Goal: Task Accomplishment & Management: Manage account settings

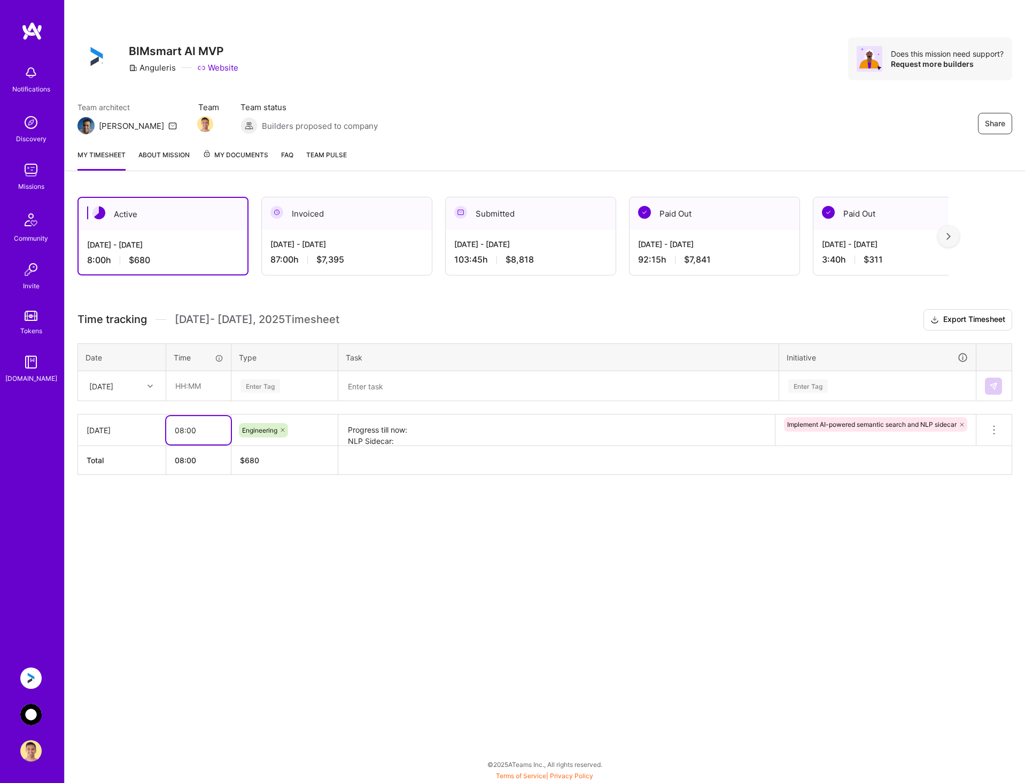
click at [184, 433] on input "08:00" at bounding box center [198, 430] width 65 height 28
type input "09:00"
click at [562, 643] on div "Share BIMsmart AI MVP Anguleris Website Does this mission need support? Request…" at bounding box center [544, 391] width 961 height 783
click at [32, 710] on img at bounding box center [30, 714] width 21 height 21
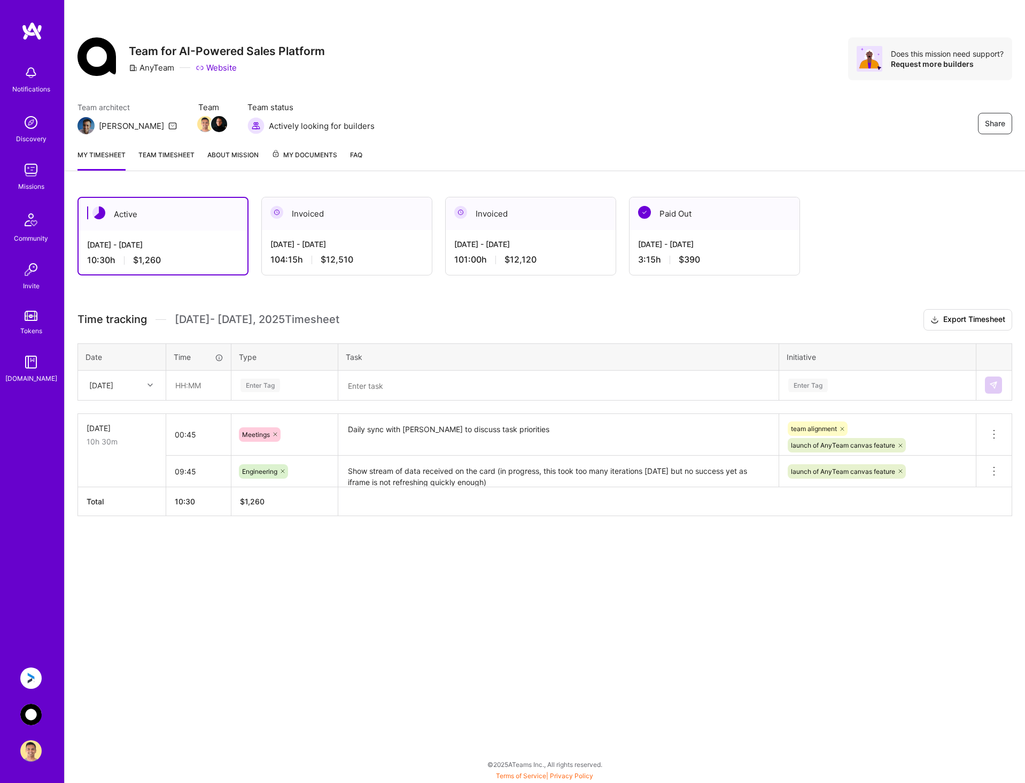
click at [443, 474] on textarea "Show stream of data received on the card (in progress, this took too many itera…" at bounding box center [558, 471] width 438 height 29
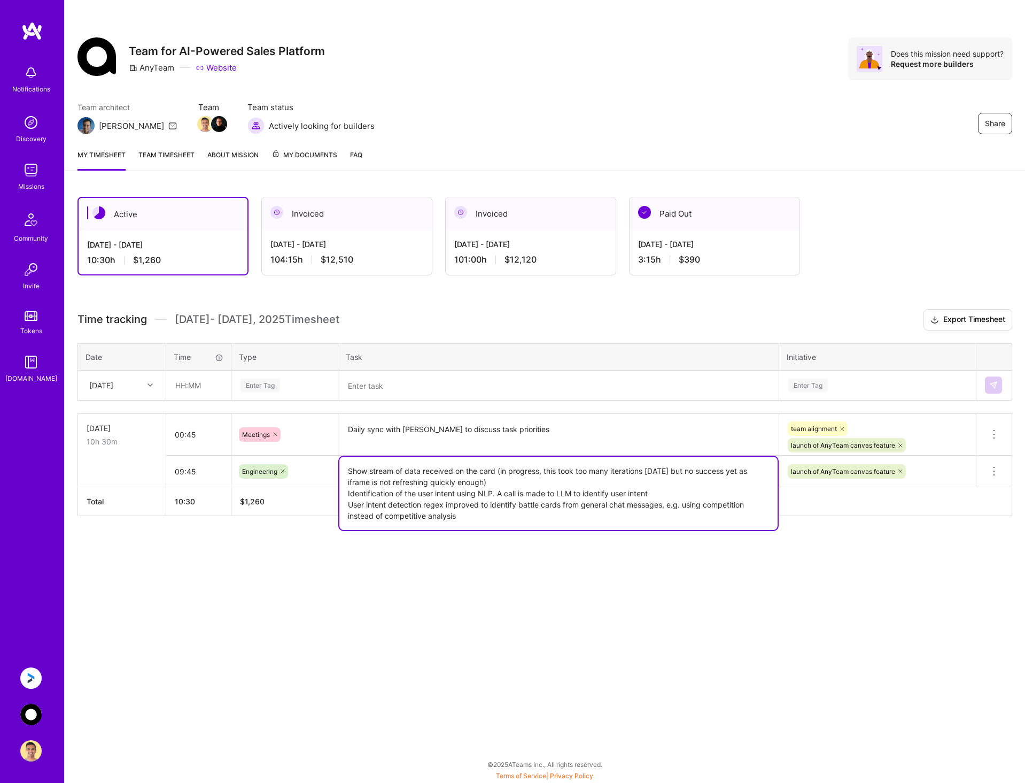
click at [513, 566] on div "Active Aug 16 - Aug 31, 2025 10:30 h $1,260 Invoiced Aug 1 - Aug 15, 2025 104:1…" at bounding box center [545, 376] width 961 height 384
